Goal: Task Accomplishment & Management: Manage account settings

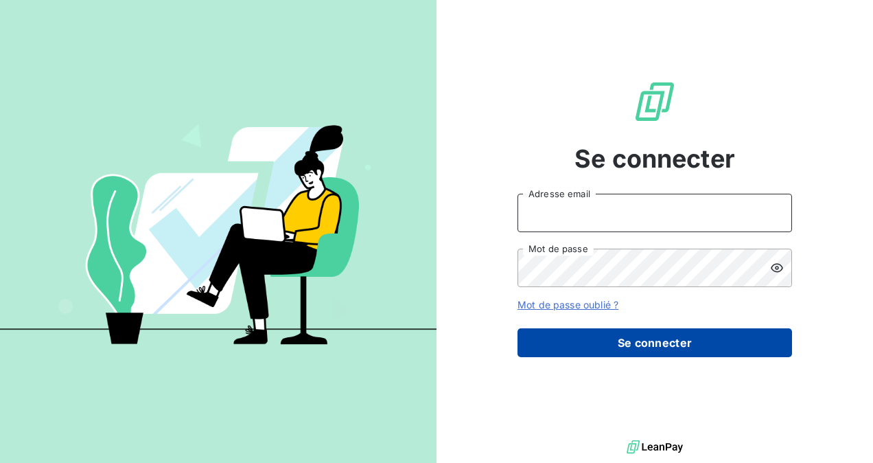
type input "dduprez@piazza-coffrages.fr"
click at [666, 348] on button "Se connecter" at bounding box center [655, 342] width 275 height 29
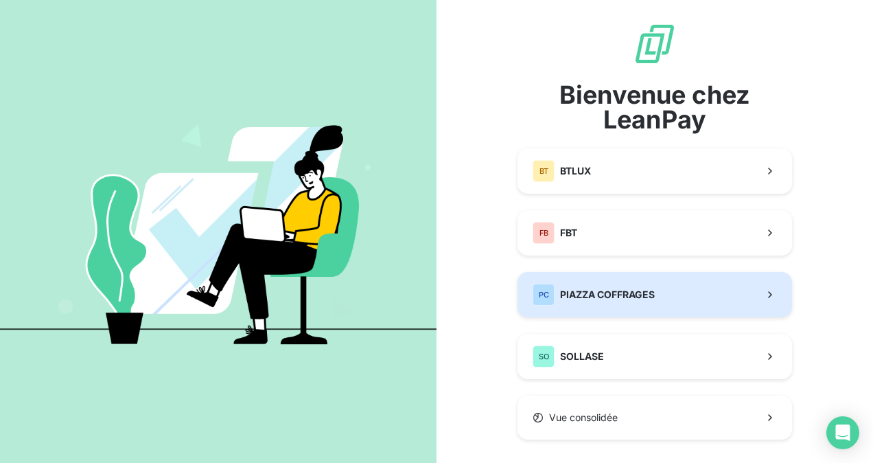
click at [609, 290] on span "PIAZZA COFFRAGES" at bounding box center [607, 295] width 95 height 14
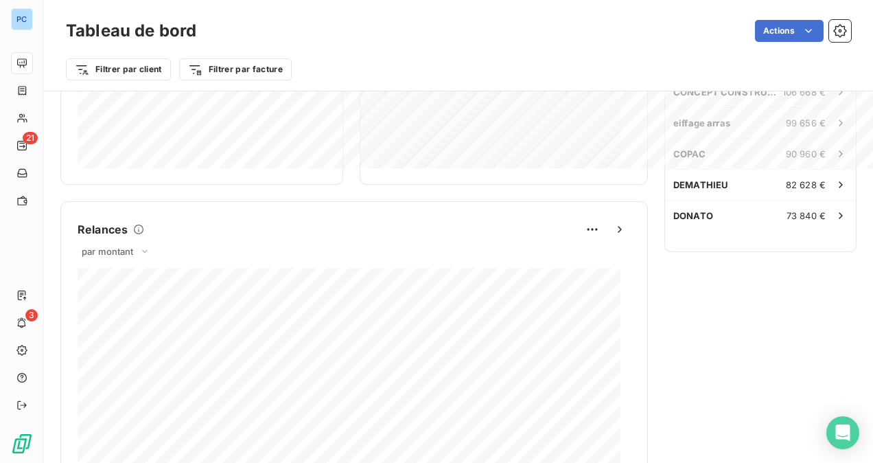
scroll to position [757, 0]
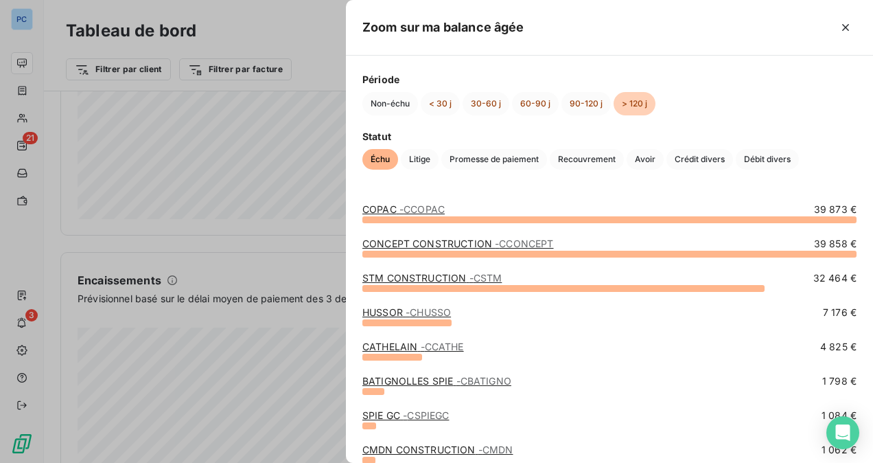
click at [186, 273] on div at bounding box center [436, 231] width 873 height 463
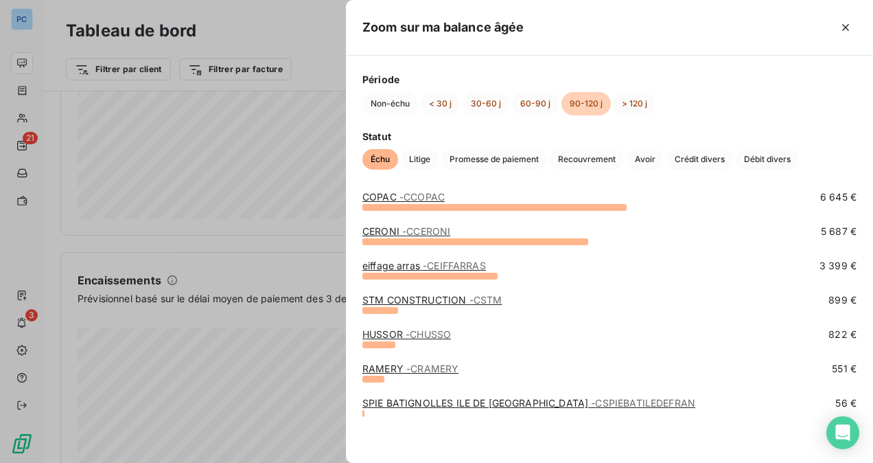
scroll to position [81, 0]
click at [197, 337] on div at bounding box center [436, 231] width 873 height 463
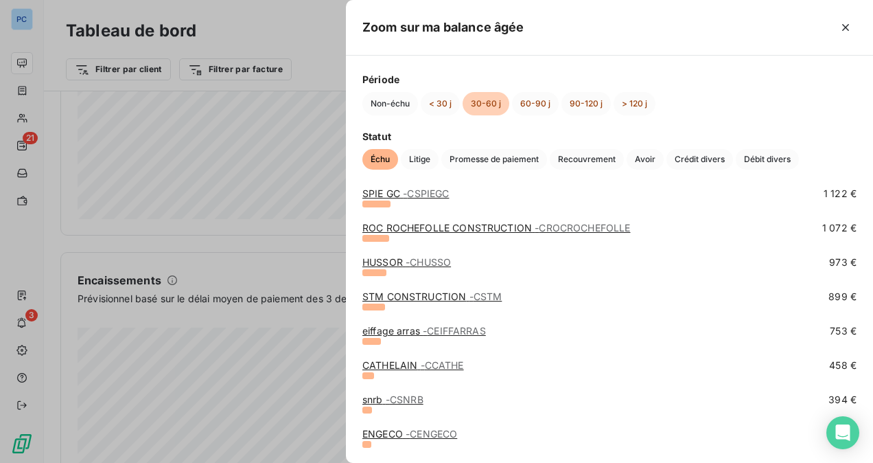
scroll to position [549, 0]
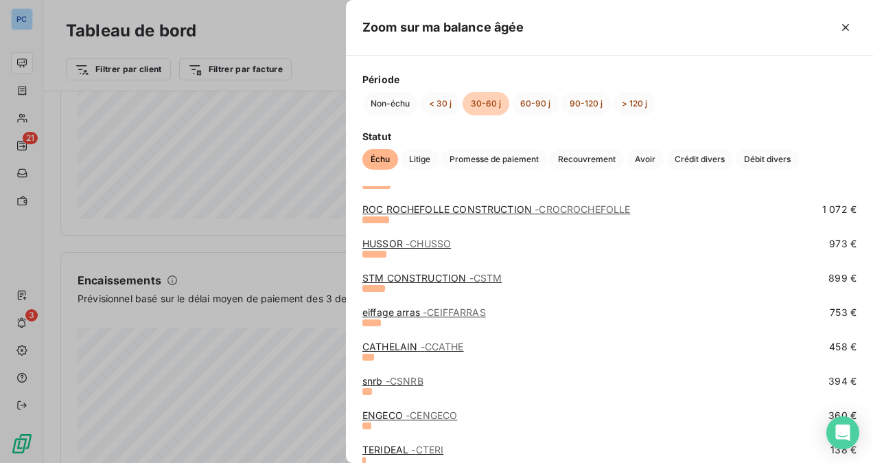
click at [239, 365] on div at bounding box center [436, 231] width 873 height 463
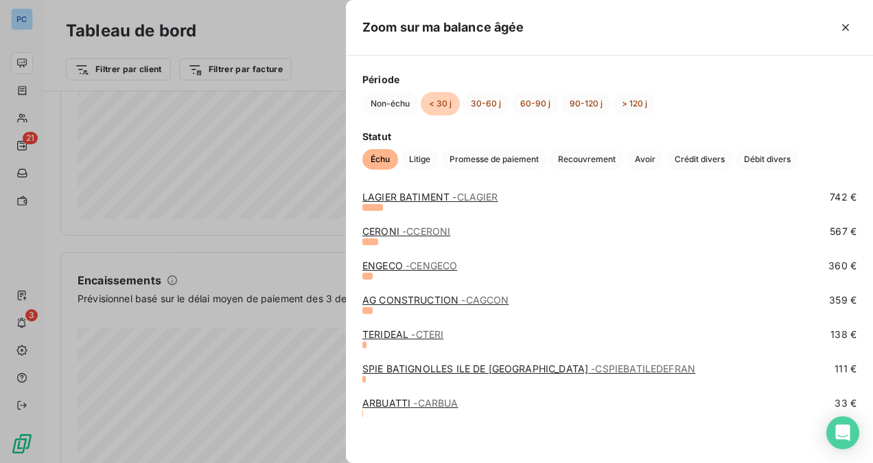
scroll to position [1042, 0]
click at [333, 358] on div at bounding box center [436, 231] width 873 height 463
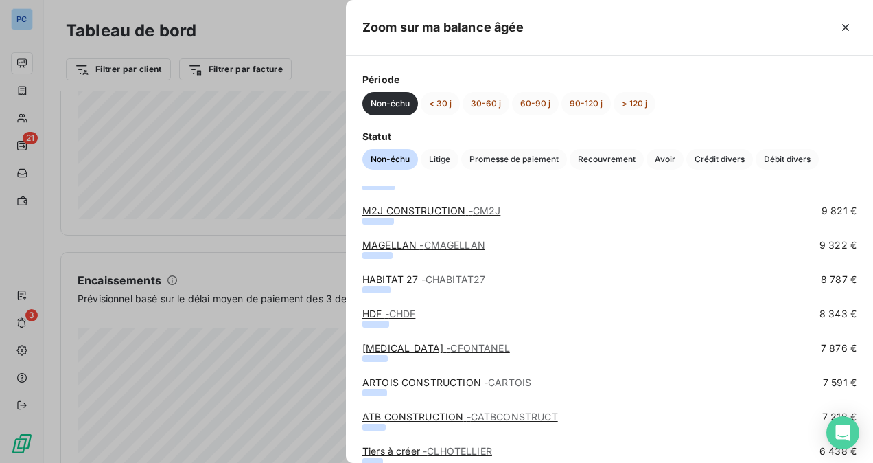
scroll to position [824, 0]
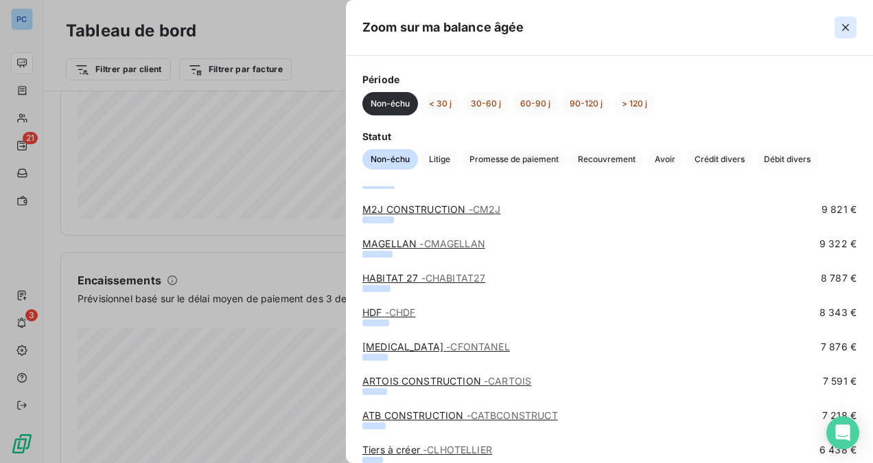
click at [848, 25] on icon "button" at bounding box center [845, 27] width 7 height 7
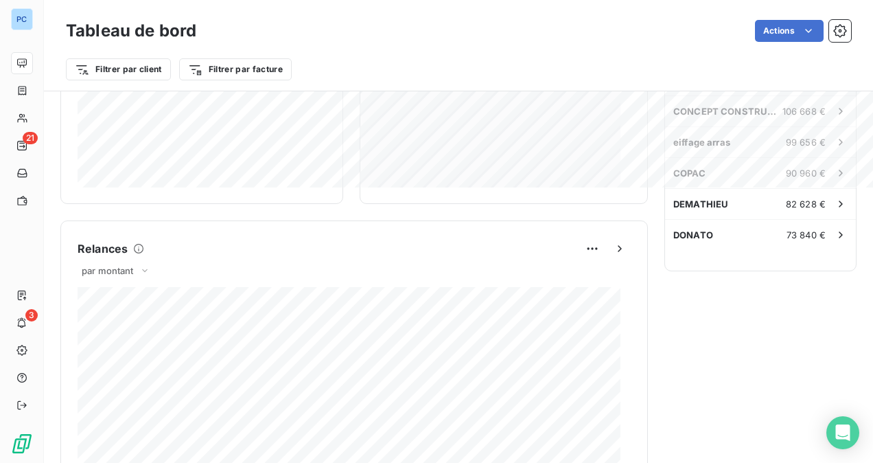
scroll to position [482, 0]
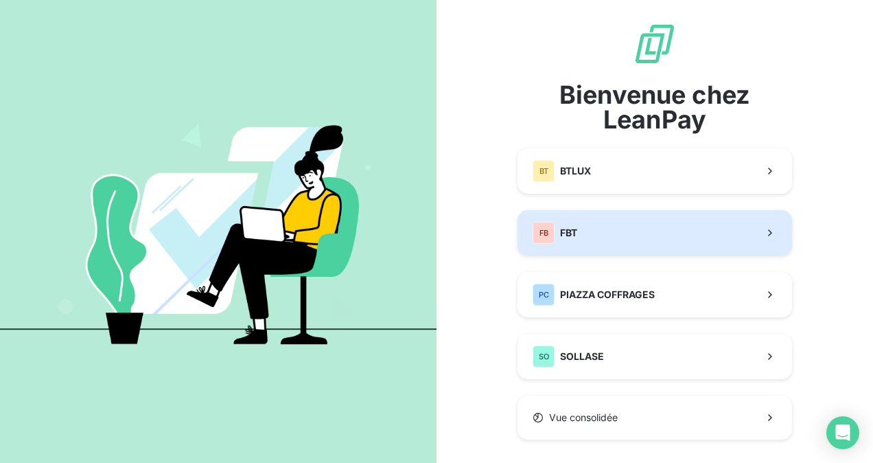
click at [596, 227] on button "FB FBT" at bounding box center [655, 232] width 275 height 45
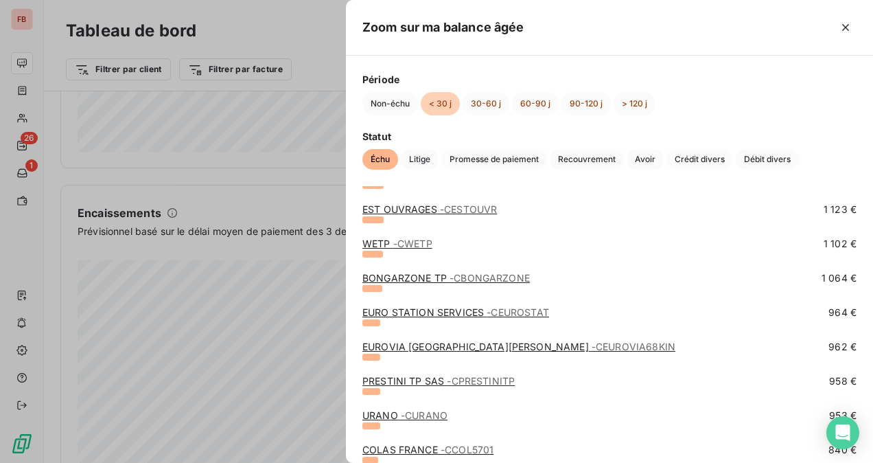
scroll to position [1373, 0]
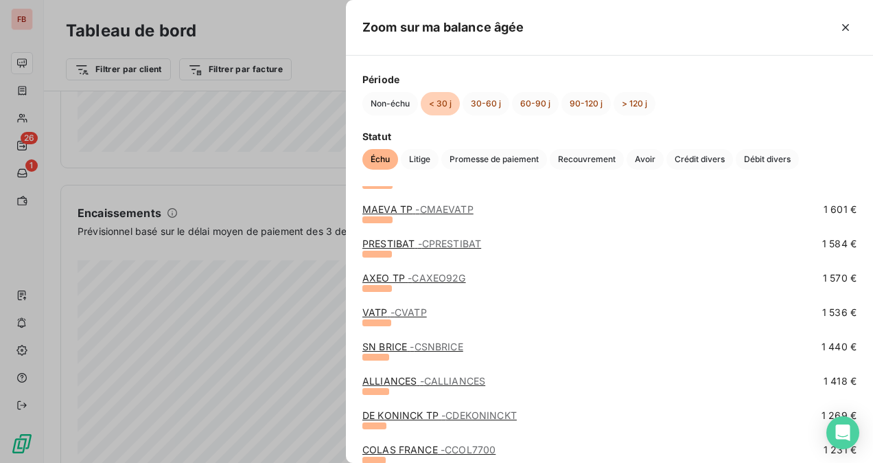
click at [181, 240] on div at bounding box center [436, 231] width 873 height 463
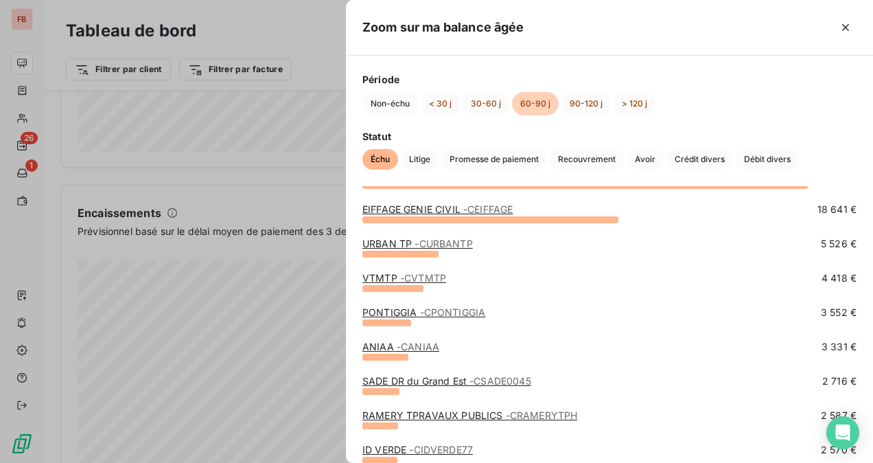
scroll to position [137, 0]
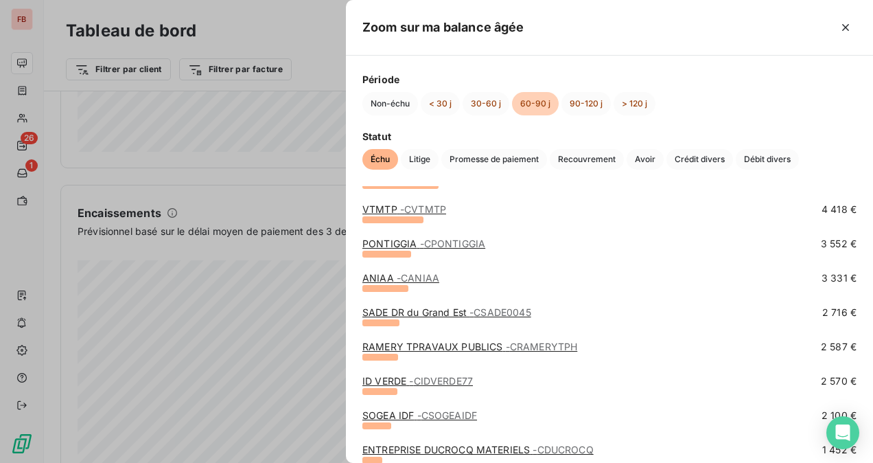
click at [185, 270] on div at bounding box center [436, 231] width 873 height 463
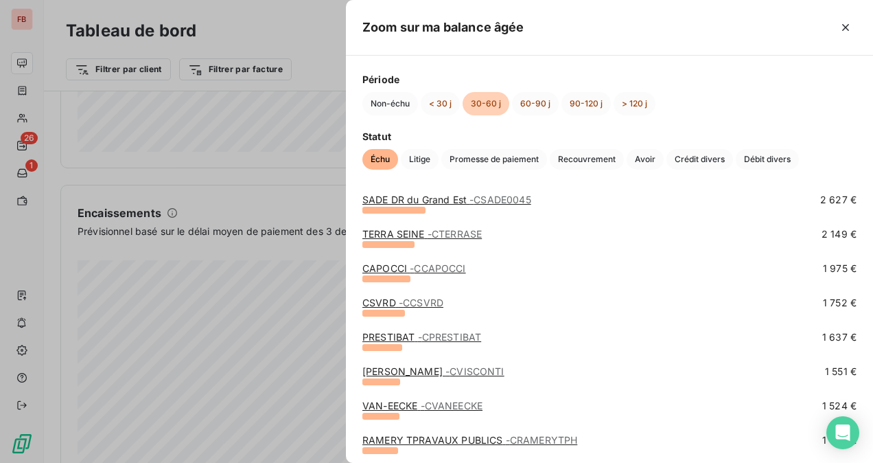
scroll to position [343, 0]
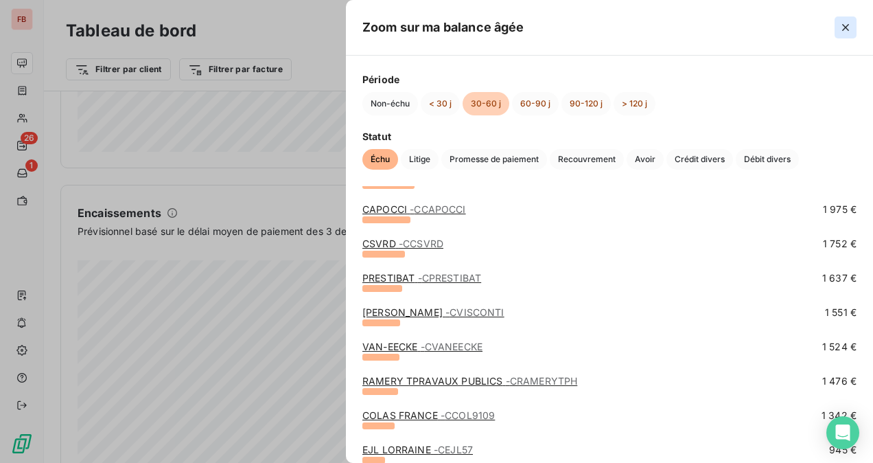
click at [846, 30] on icon "button" at bounding box center [846, 28] width 14 height 14
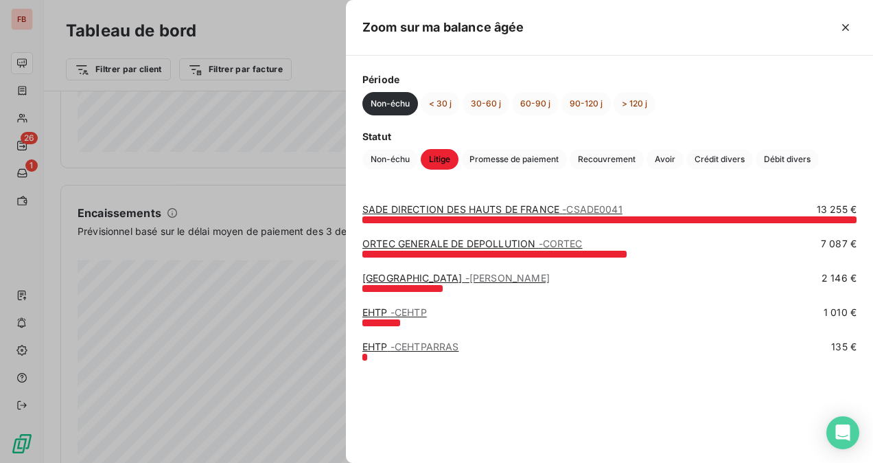
click at [195, 332] on div at bounding box center [436, 231] width 873 height 463
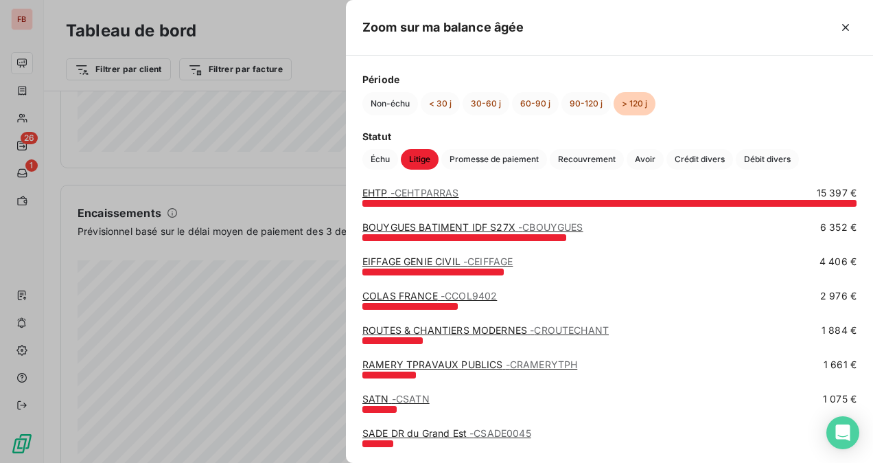
scroll to position [0, 0]
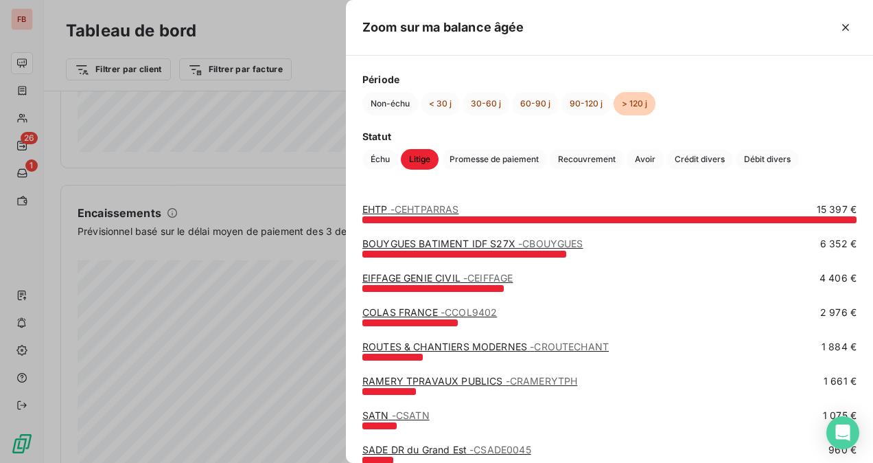
click at [181, 209] on div at bounding box center [436, 231] width 873 height 463
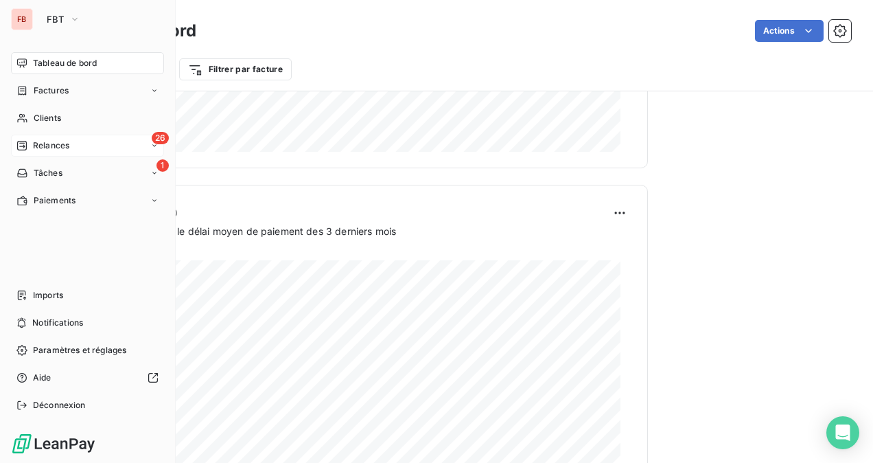
click at [54, 143] on span "Relances" at bounding box center [51, 145] width 36 height 12
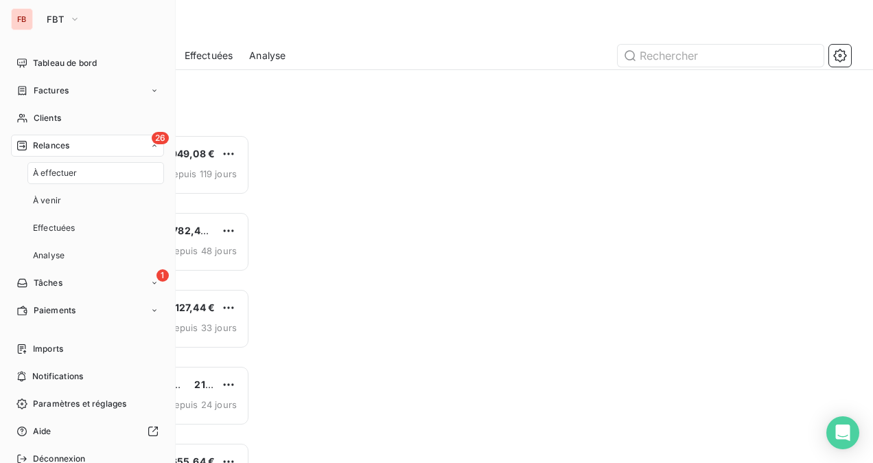
scroll to position [317, 173]
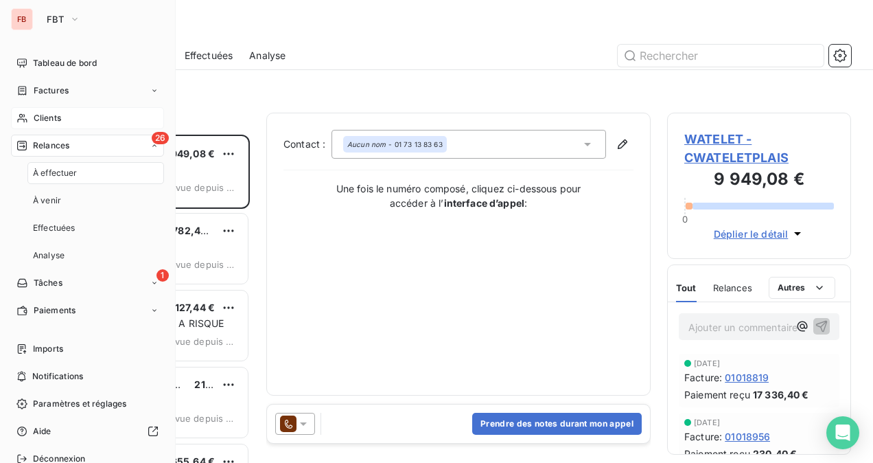
click at [52, 112] on span "Clients" at bounding box center [47, 118] width 27 height 12
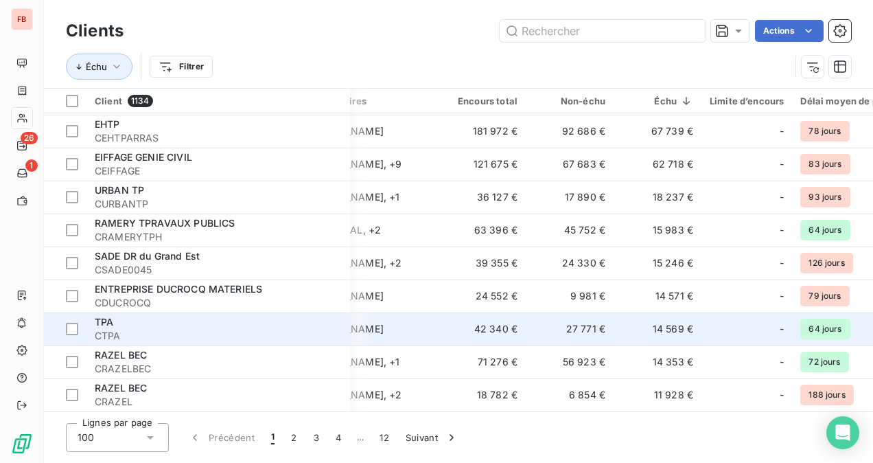
scroll to position [0, 341]
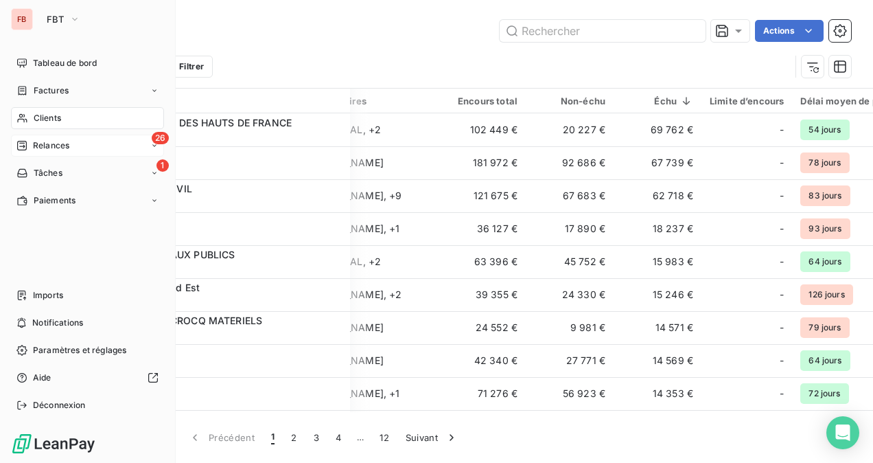
click at [49, 143] on span "Relances" at bounding box center [51, 145] width 36 height 12
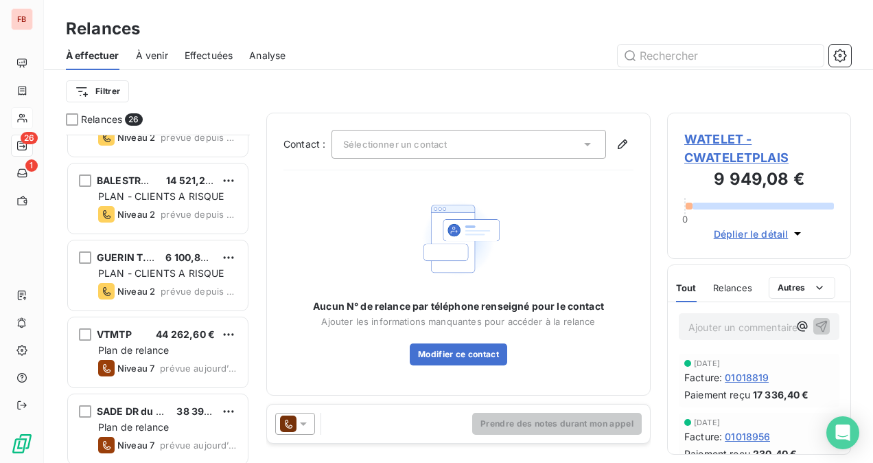
scroll to position [1671, 0]
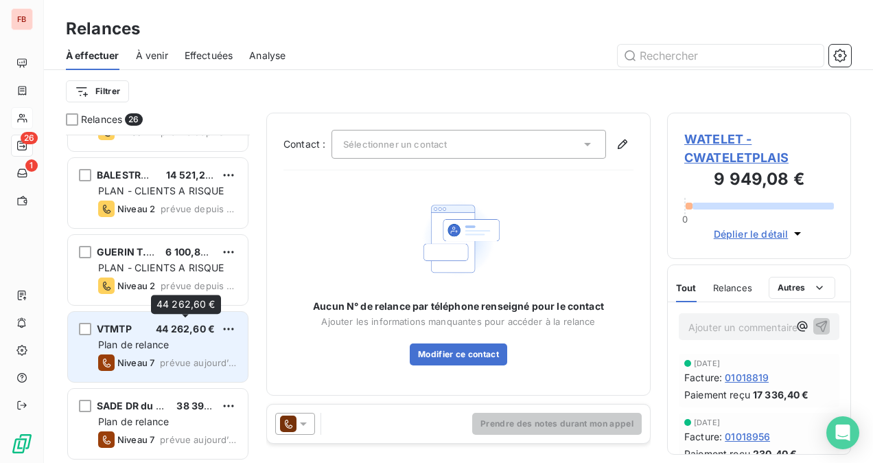
click at [182, 332] on span "44 262,60 €" at bounding box center [185, 329] width 59 height 12
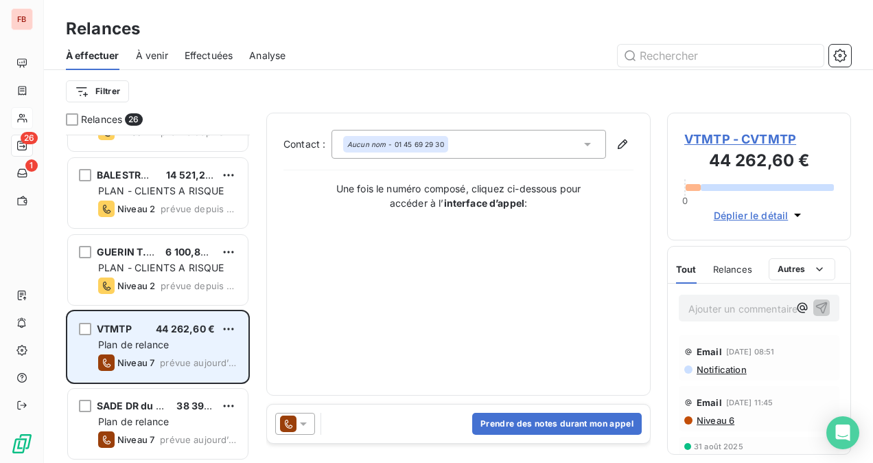
click at [182, 325] on span "44 262,60 €" at bounding box center [185, 329] width 59 height 12
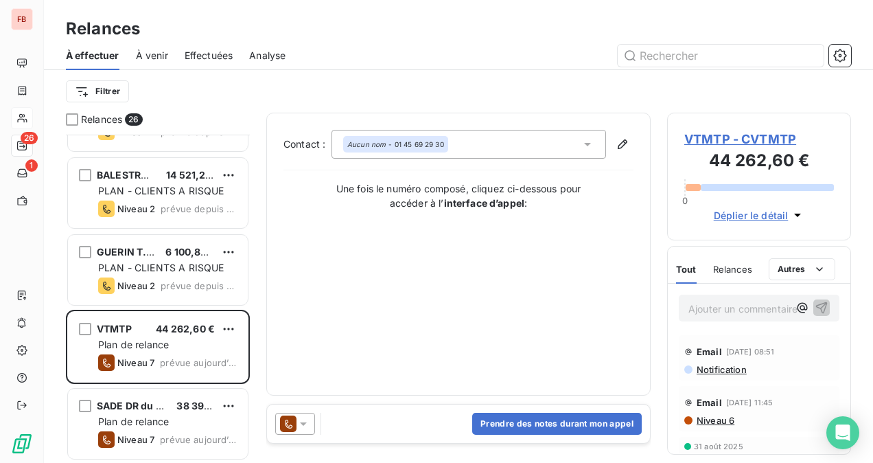
click at [222, 54] on span "Effectuées" at bounding box center [209, 56] width 49 height 14
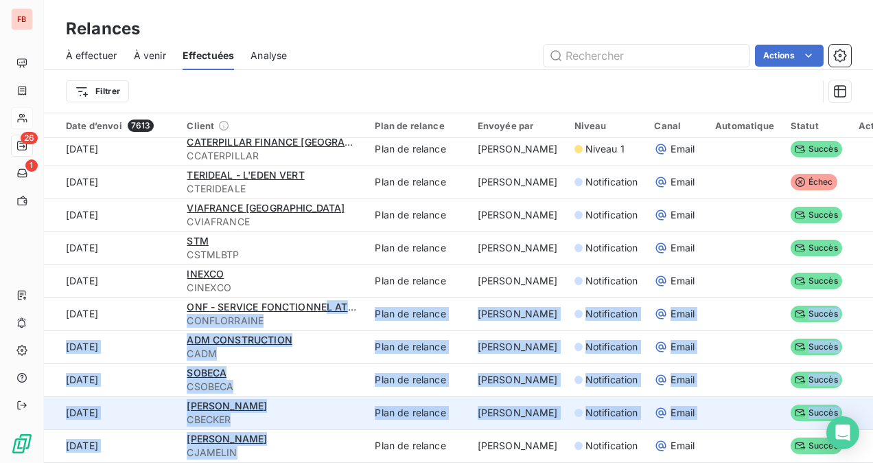
scroll to position [187, 0]
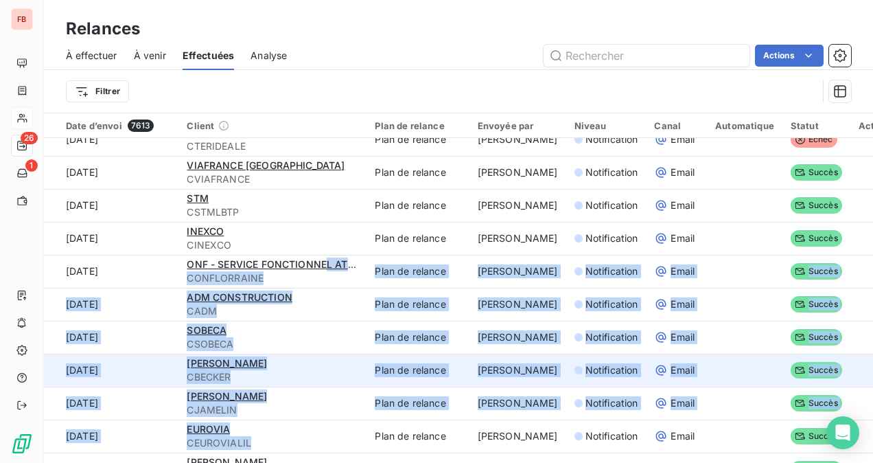
drag, startPoint x: 327, startPoint y: 450, endPoint x: 375, endPoint y: 453, distance: 48.1
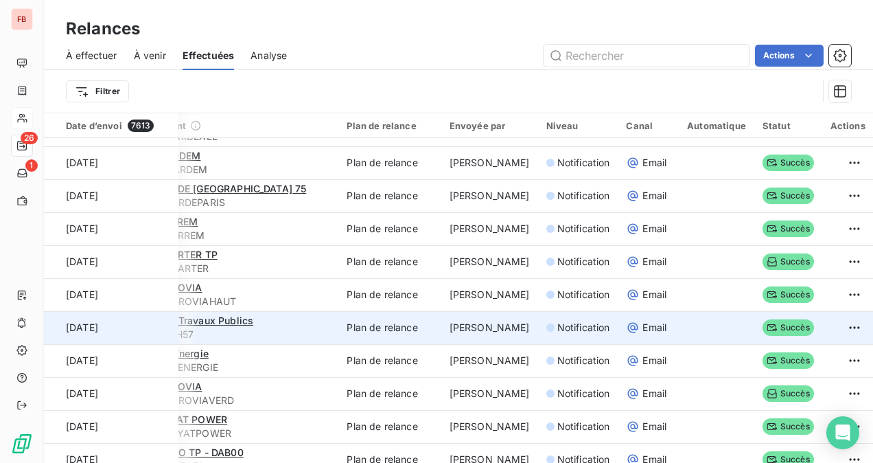
scroll to position [824, 28]
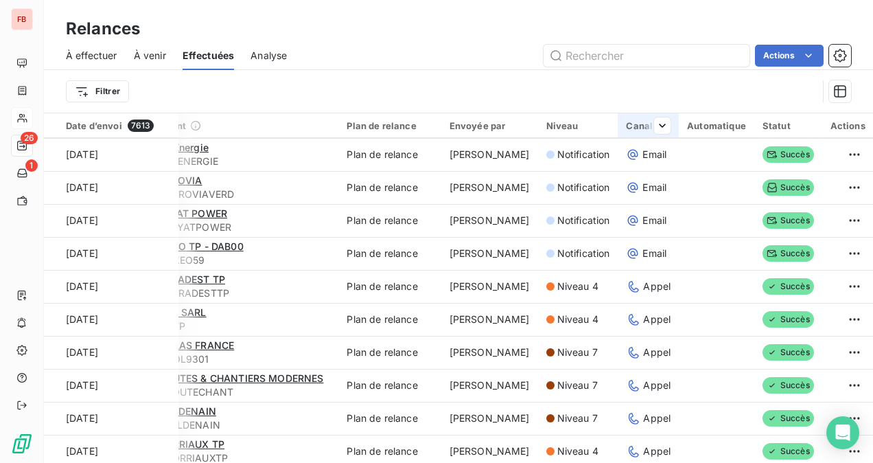
click at [626, 126] on div "Canal" at bounding box center [648, 125] width 45 height 11
click at [618, 161] on icon at bounding box center [615, 162] width 7 height 3
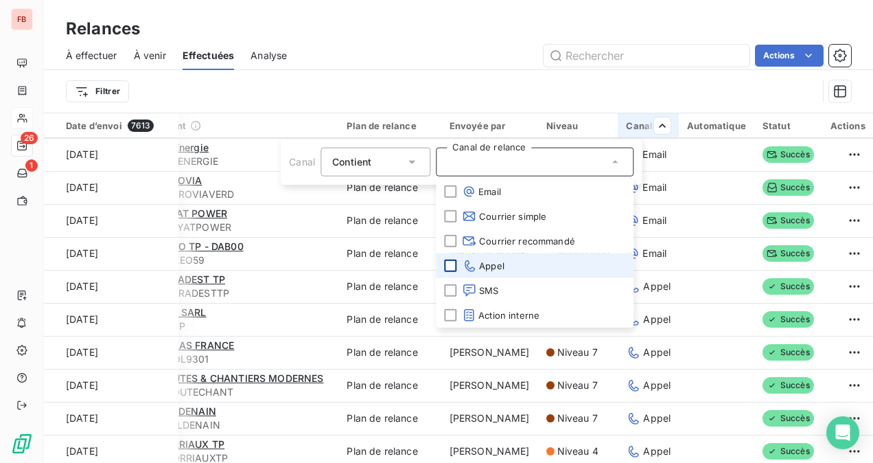
click at [450, 265] on div at bounding box center [450, 265] width 12 height 12
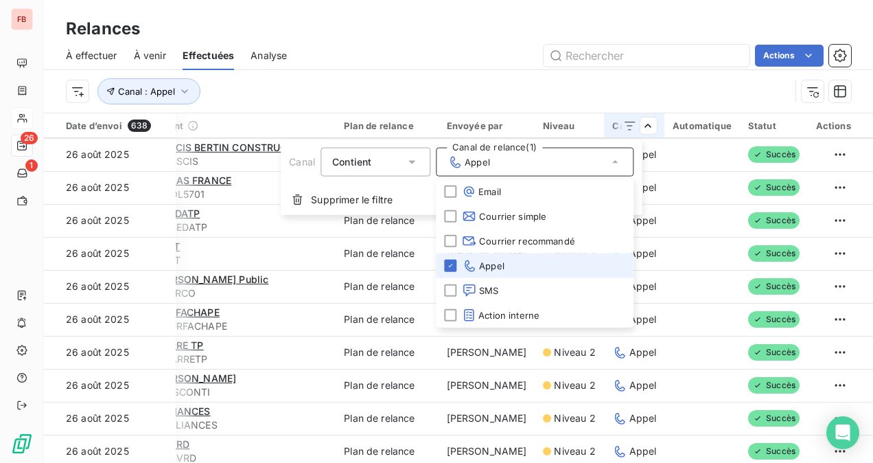
scroll to position [824, 13]
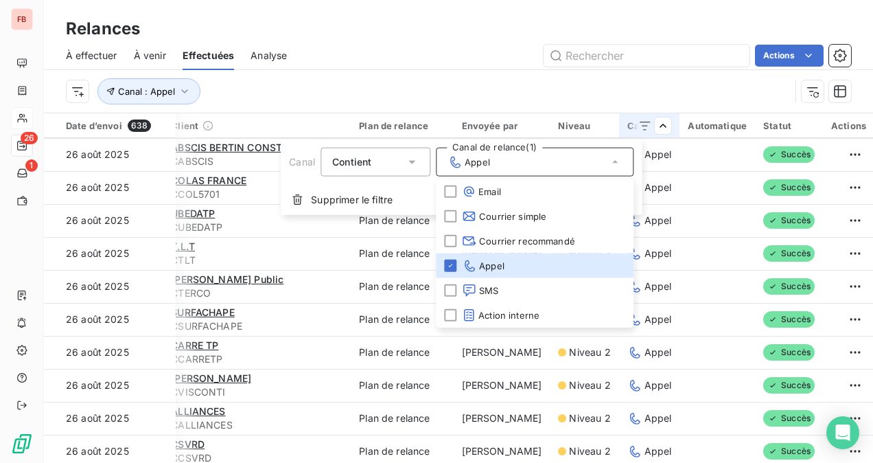
click at [721, 281] on html "FB 26 1 Relances À effectuer À venir Effectuées Analyse Actions Canal : [PERSON…" at bounding box center [436, 231] width 873 height 463
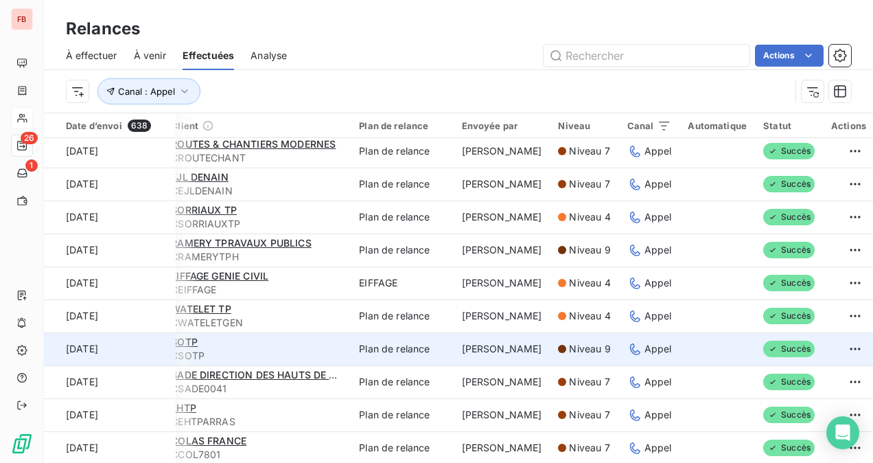
scroll to position [0, 13]
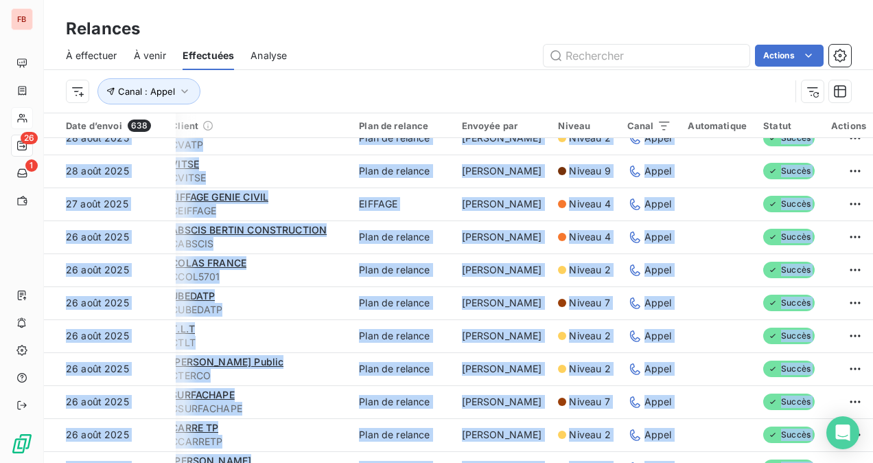
drag, startPoint x: 531, startPoint y: 457, endPoint x: 391, endPoint y: 465, distance: 139.6
click at [391, 462] on html "FB 26 1 Relances À effectuer À venir Effectuées Analyse Actions Canal : [PERSON…" at bounding box center [436, 231] width 873 height 463
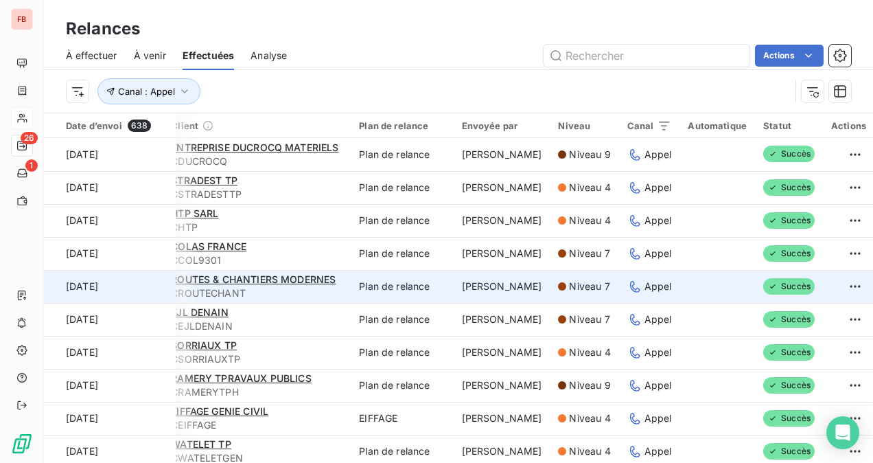
click at [330, 285] on div "ROUTES & CHANTIERS MODERNES" at bounding box center [257, 280] width 172 height 14
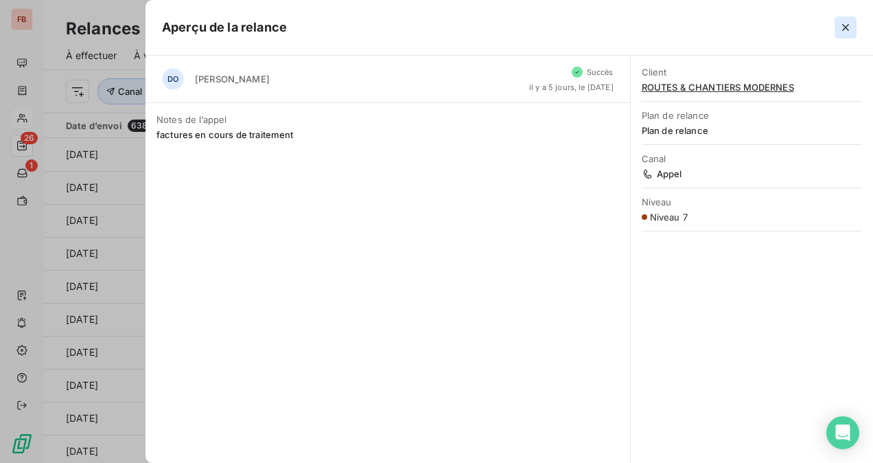
click at [849, 32] on icon "button" at bounding box center [846, 28] width 14 height 14
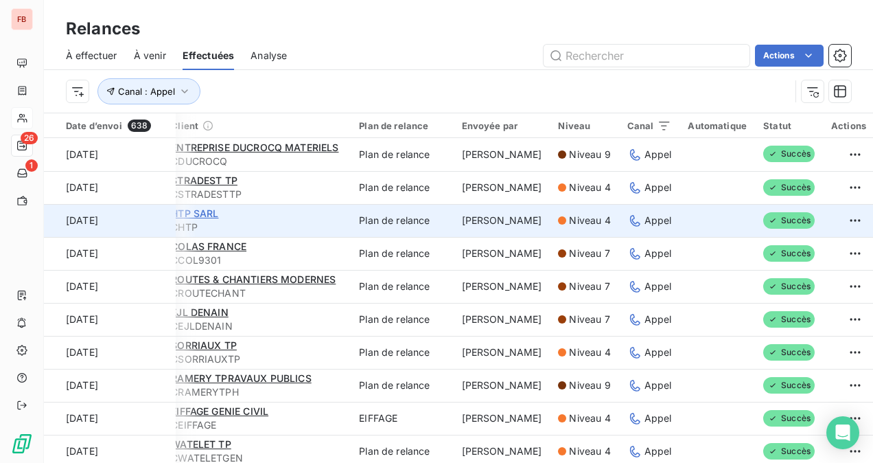
click at [200, 214] on span "HTP SARL" at bounding box center [194, 213] width 47 height 12
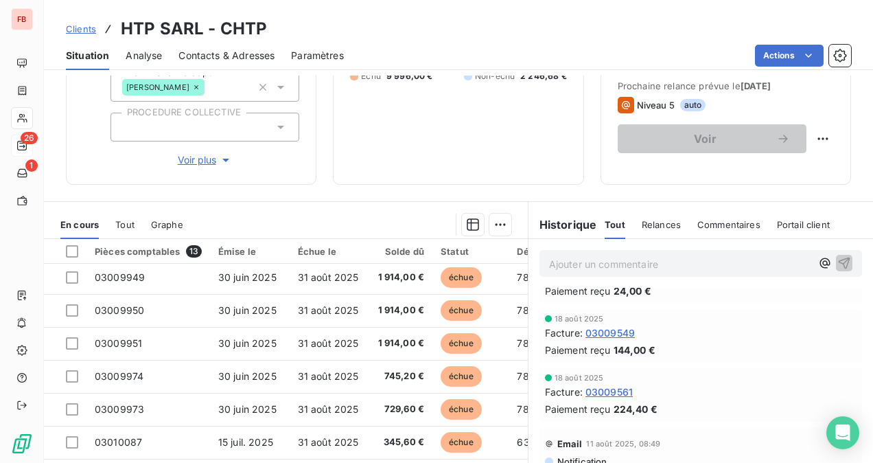
scroll to position [412, 0]
